Goal: Information Seeking & Learning: Compare options

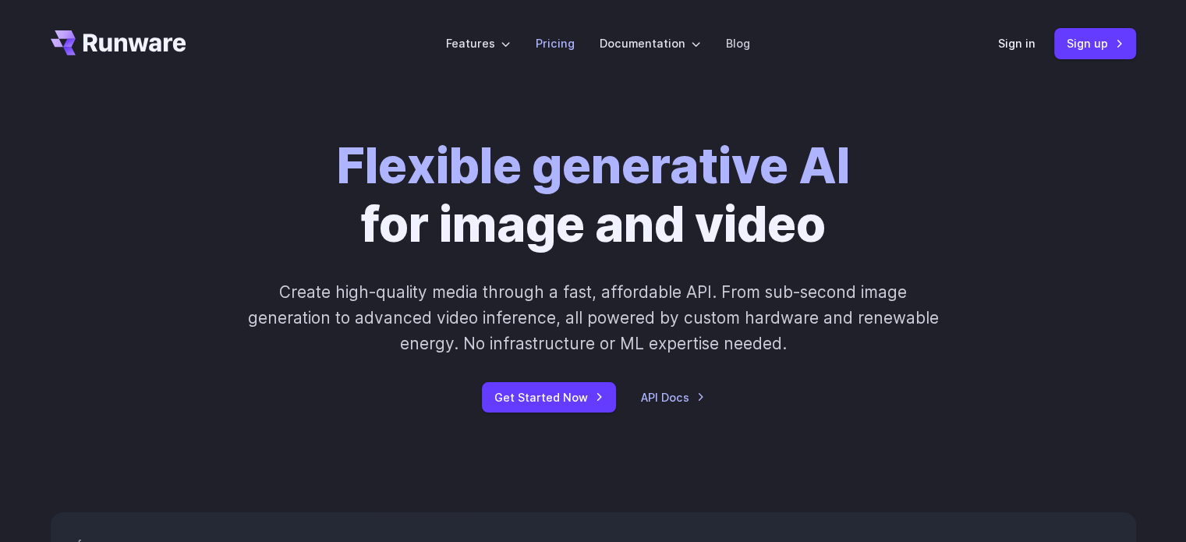
click at [565, 40] on link "Pricing" at bounding box center [555, 43] width 39 height 18
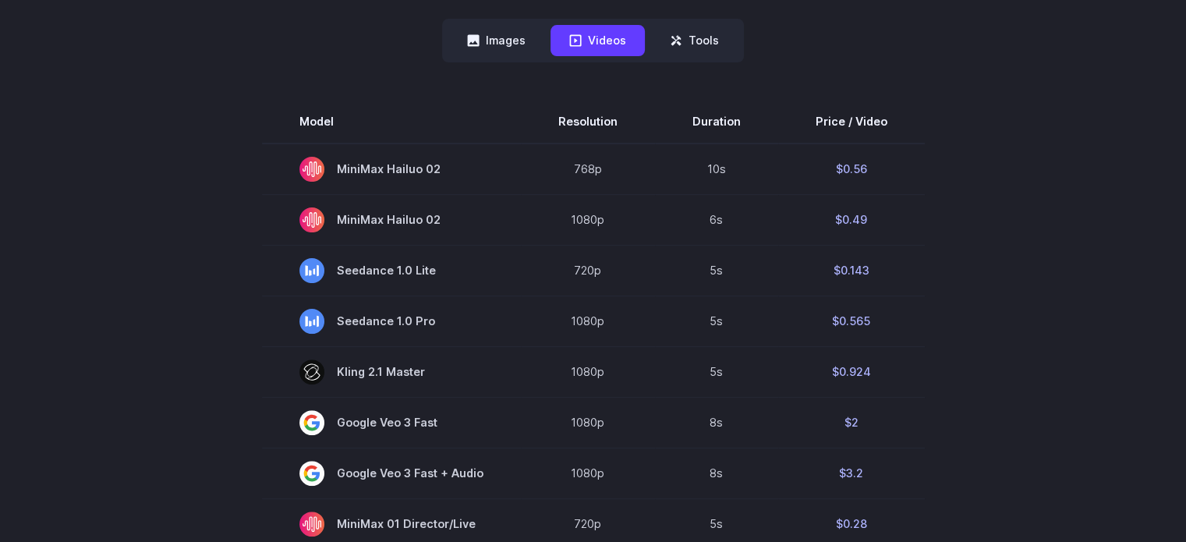
scroll to position [421, 0]
click at [747, 243] on td "6s" at bounding box center [716, 219] width 123 height 51
click at [518, 44] on button "Images" at bounding box center [496, 40] width 96 height 30
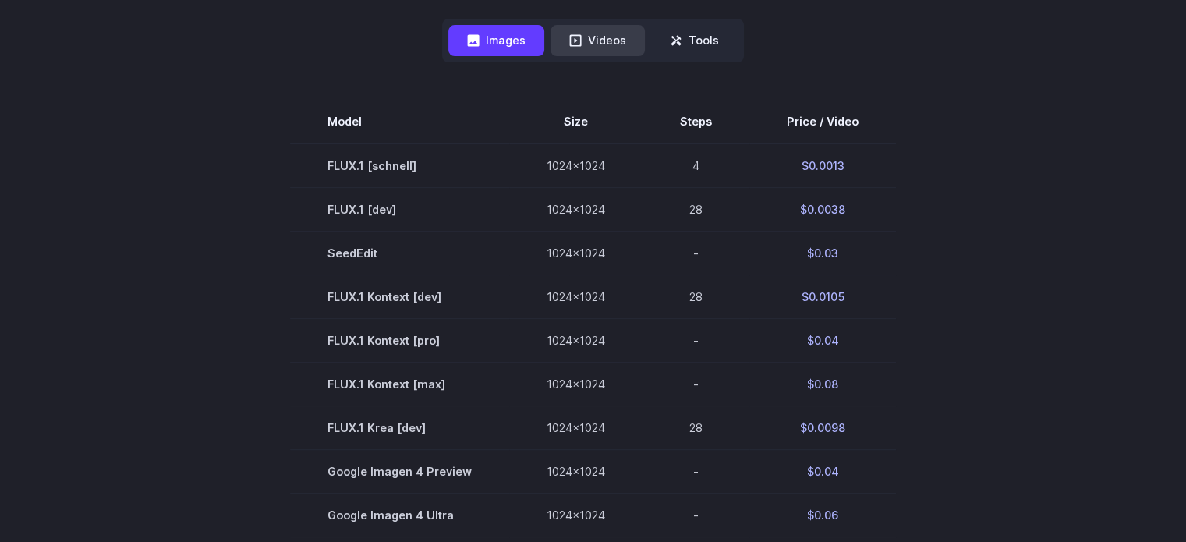
click at [625, 37] on button "Videos" at bounding box center [597, 40] width 94 height 30
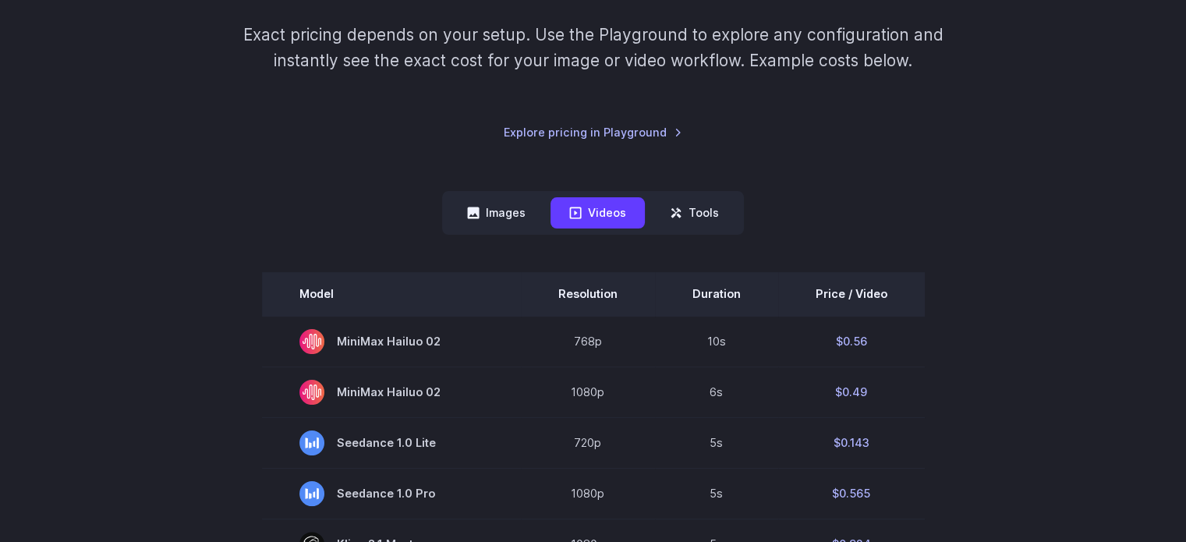
scroll to position [290, 0]
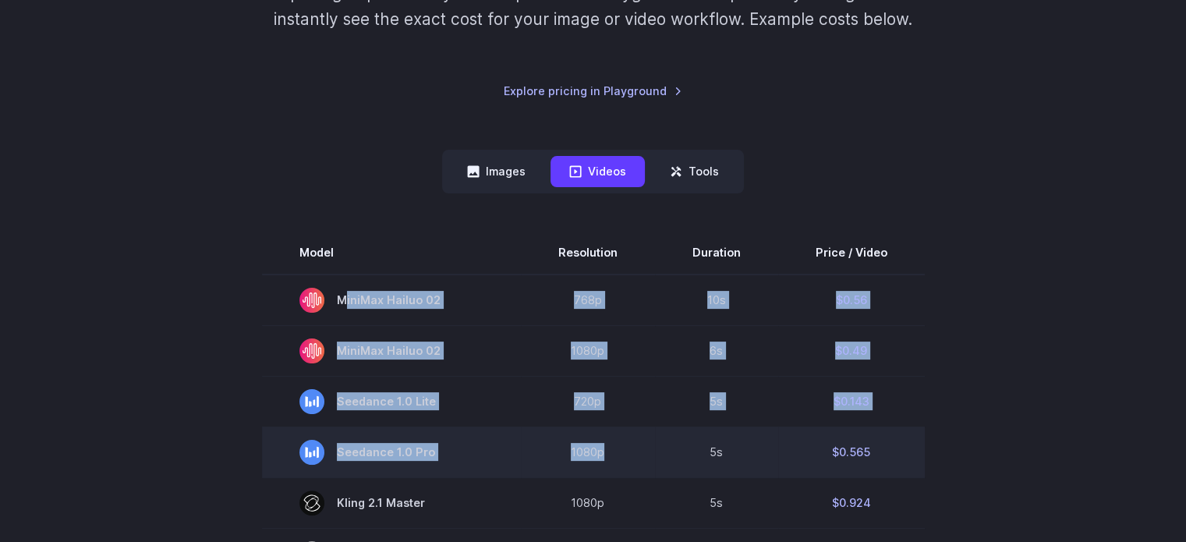
drag, startPoint x: 304, startPoint y: 293, endPoint x: 632, endPoint y: 461, distance: 368.6
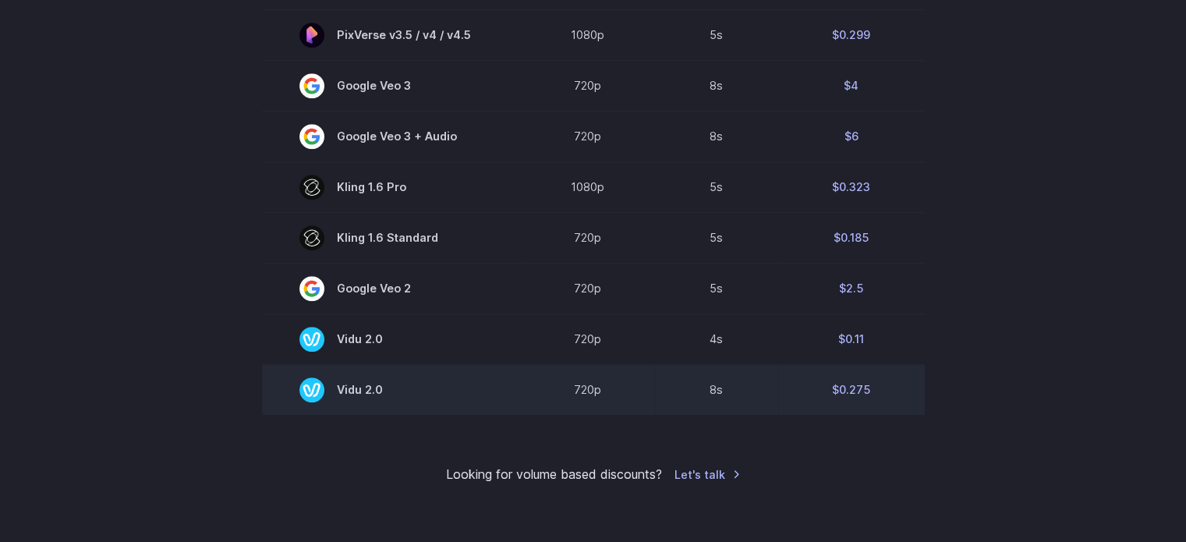
scroll to position [1164, 0]
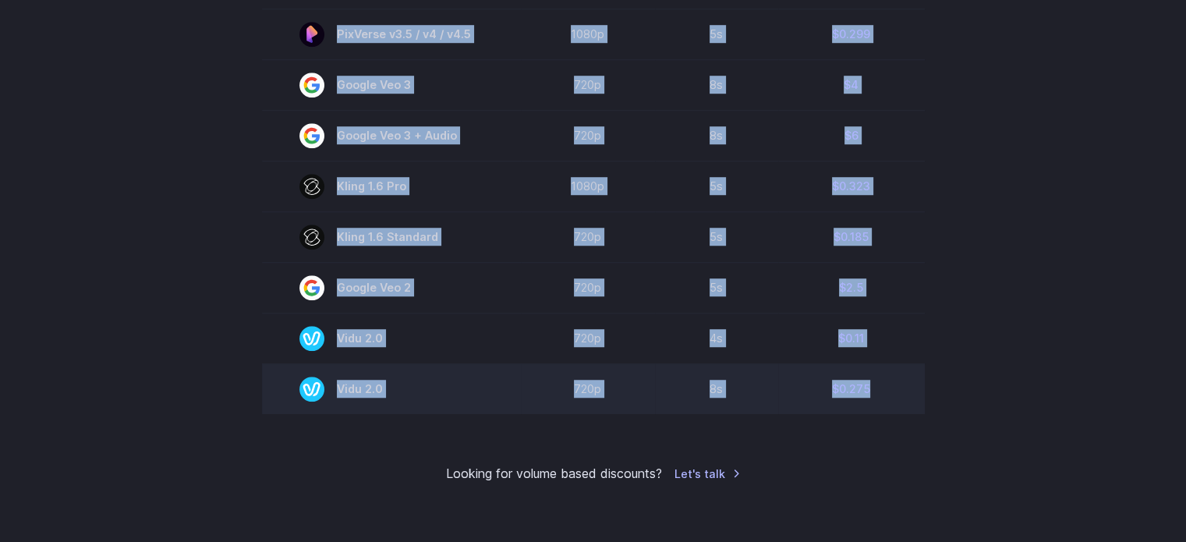
drag, startPoint x: 306, startPoint y: 258, endPoint x: 899, endPoint y: 410, distance: 612.6
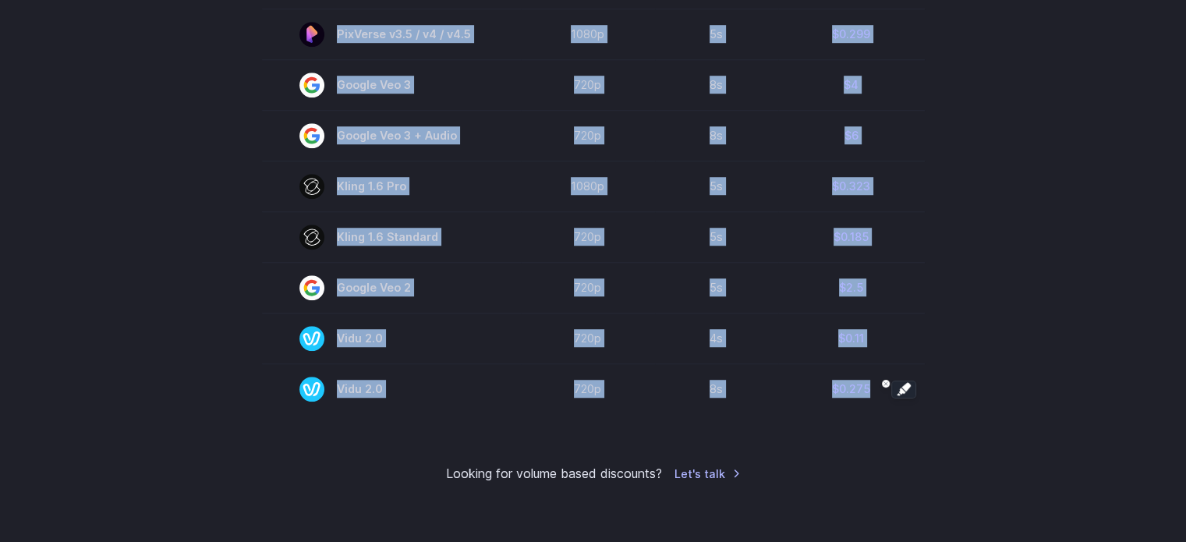
copy tbody "Model Resolution Duration Price / Video MiniMax Hailuo 02 768p 10s $0.56 MiniMa…"
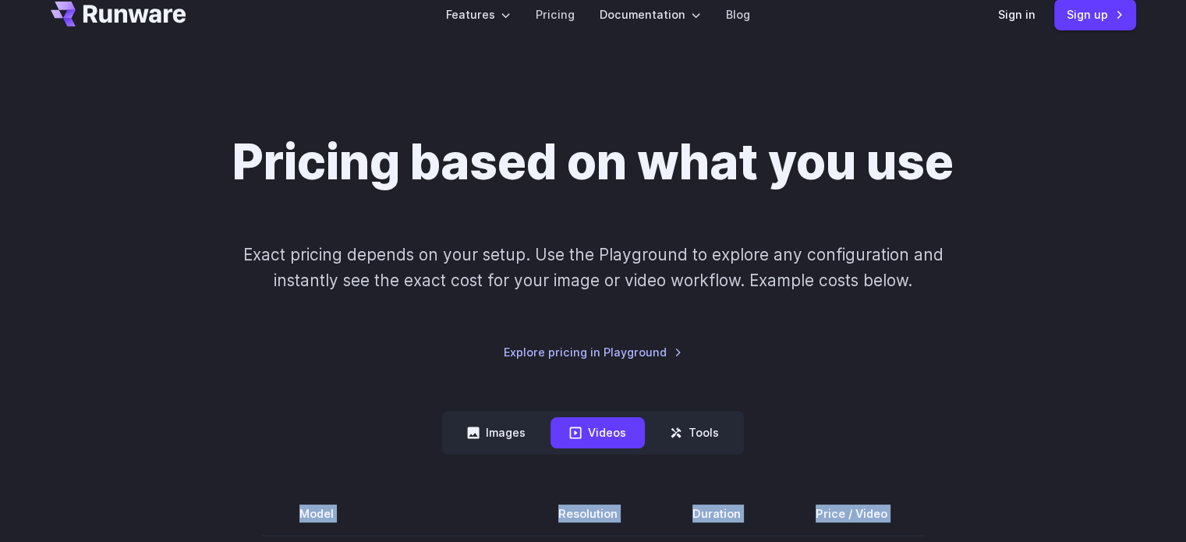
scroll to position [0, 0]
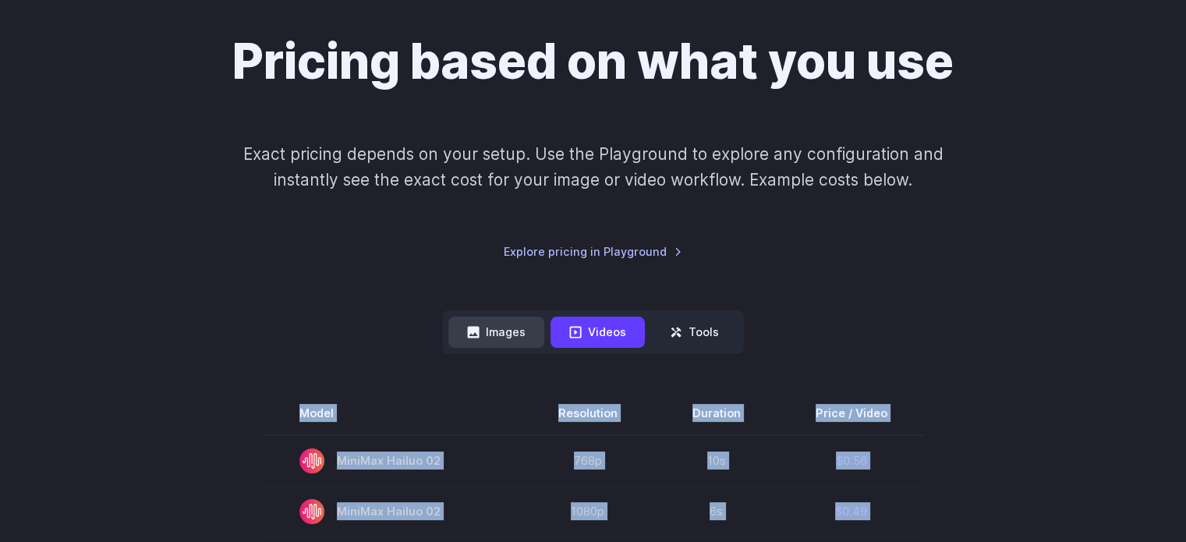
click at [477, 343] on button "Images" at bounding box center [496, 332] width 96 height 30
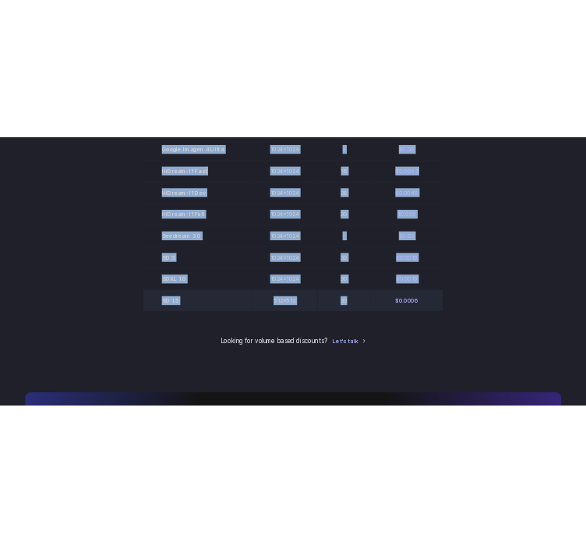
scroll to position [912, 0]
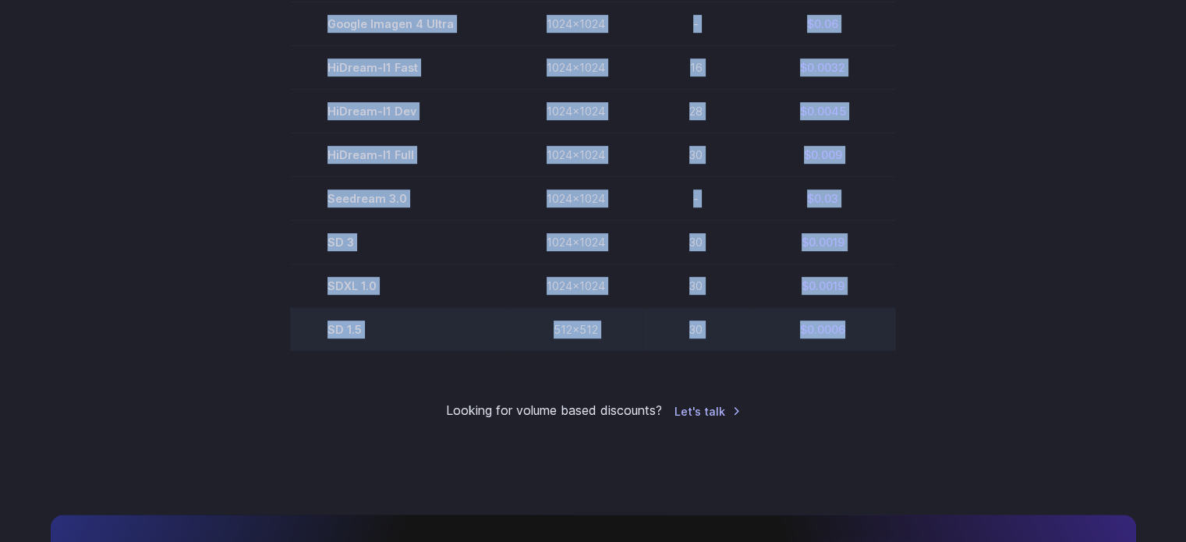
drag, startPoint x: 324, startPoint y: 150, endPoint x: 855, endPoint y: 342, distance: 564.6
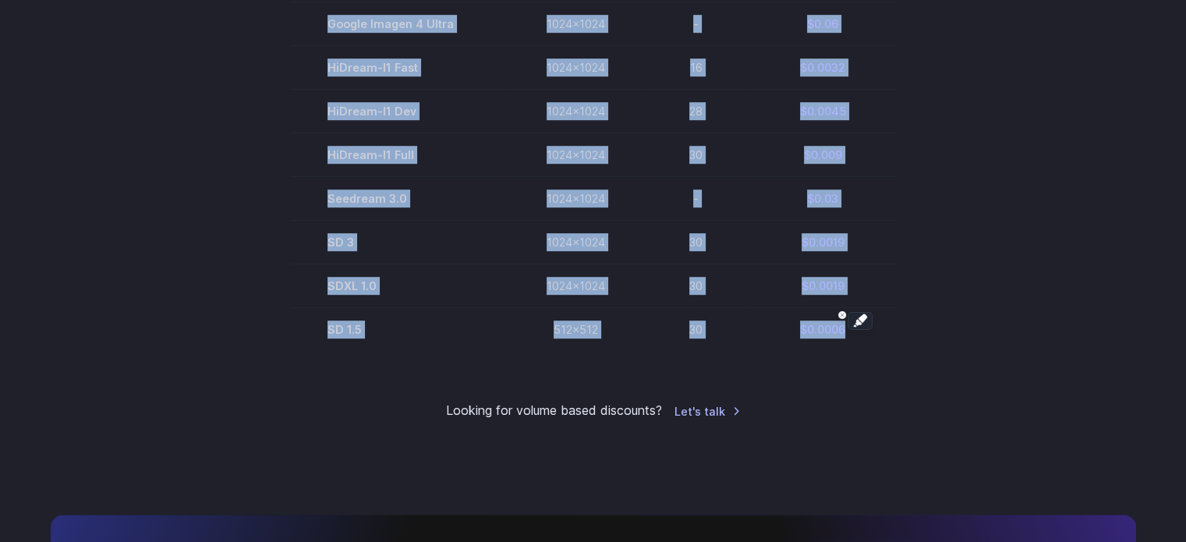
copy tbody "Model Size Steps Price / Video FLUX.1 [schnell] 1024x1024 4 $0.0013 FLUX.1 [dev…"
